Goal: Task Accomplishment & Management: Complete application form

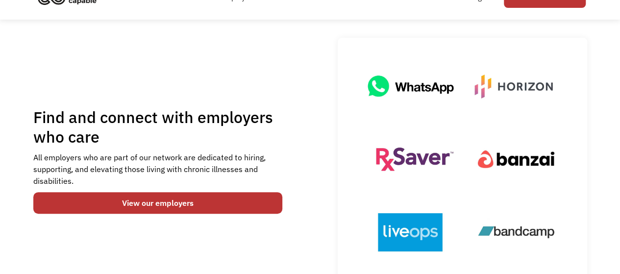
scroll to position [147, 0]
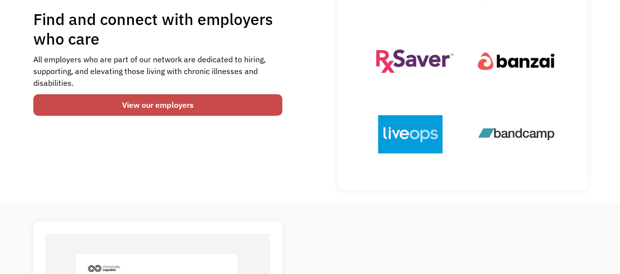
click at [175, 106] on link "View our employers" at bounding box center [157, 105] width 249 height 22
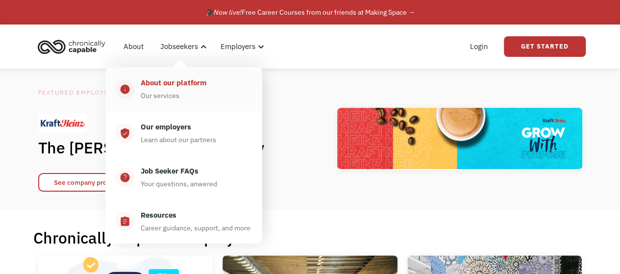
click at [196, 81] on div "About our platform" at bounding box center [174, 83] width 66 height 12
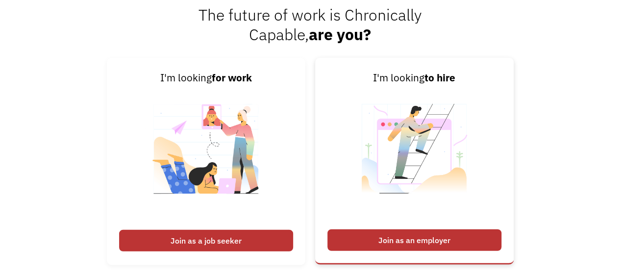
scroll to position [1225, 0]
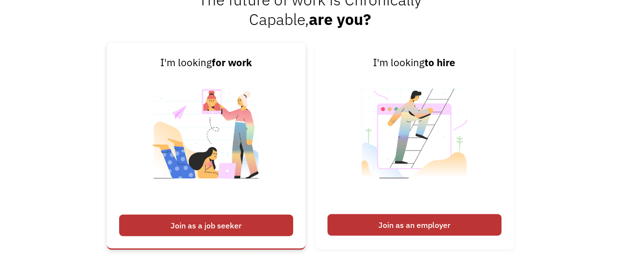
click at [225, 228] on div "Join as a job seeker" at bounding box center [206, 226] width 174 height 22
click at [240, 225] on div "Join as a job seeker" at bounding box center [206, 226] width 174 height 22
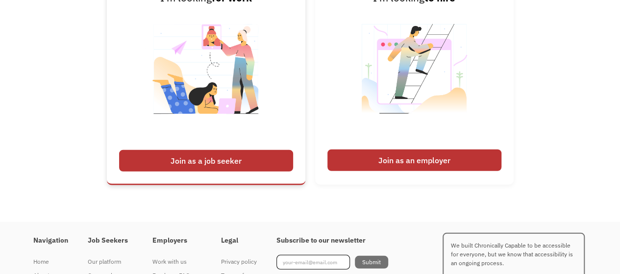
scroll to position [1254, 0]
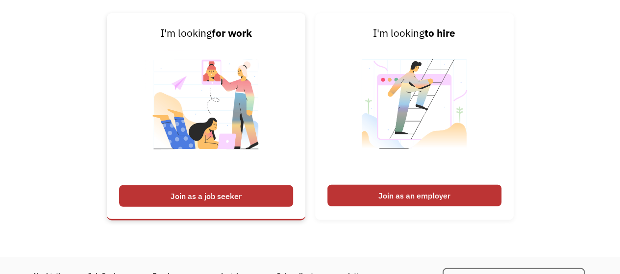
click at [215, 104] on img at bounding box center [206, 110] width 122 height 139
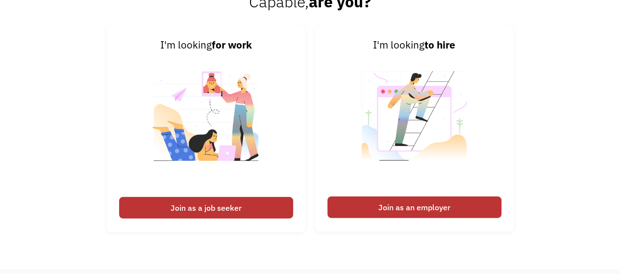
scroll to position [1205, 0]
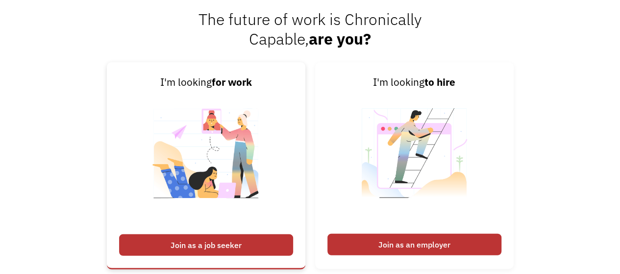
click at [220, 83] on strong "for work" at bounding box center [232, 81] width 40 height 13
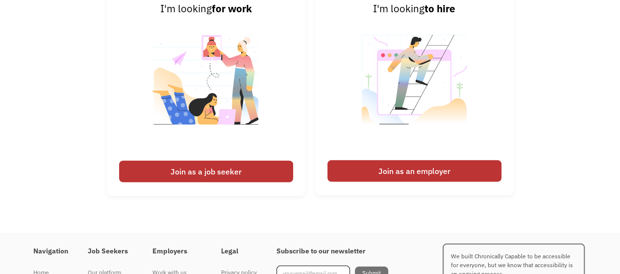
scroll to position [1352, 0]
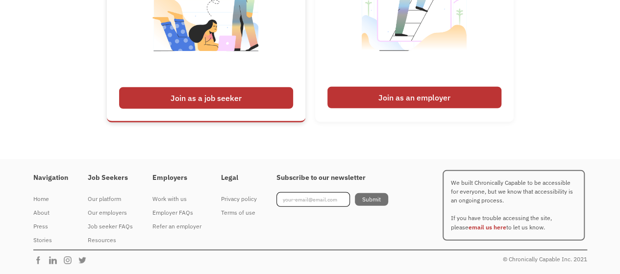
click at [223, 120] on link "I'm looking for work Join as a job seeker" at bounding box center [206, 18] width 198 height 207
click at [220, 97] on div "Join as a job seeker" at bounding box center [206, 98] width 174 height 22
click at [227, 95] on div "Join as a job seeker" at bounding box center [206, 98] width 174 height 22
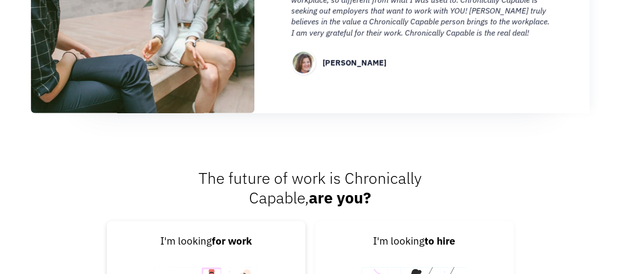
scroll to position [1107, 0]
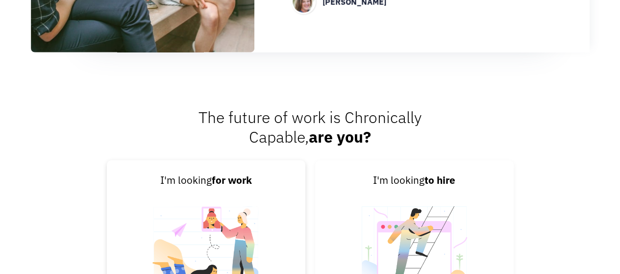
click at [218, 185] on strong "for work" at bounding box center [232, 179] width 40 height 13
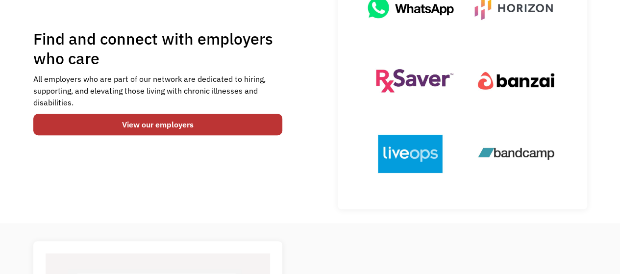
scroll to position [0, 0]
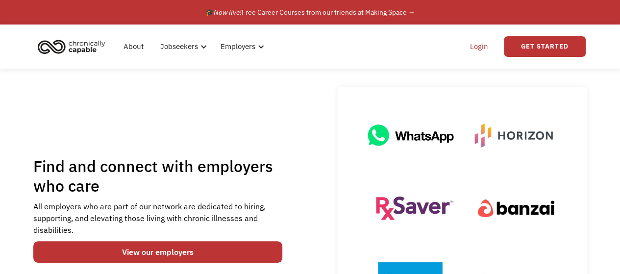
click at [482, 48] on link "Login" at bounding box center [479, 46] width 30 height 31
